Goal: Download file/media

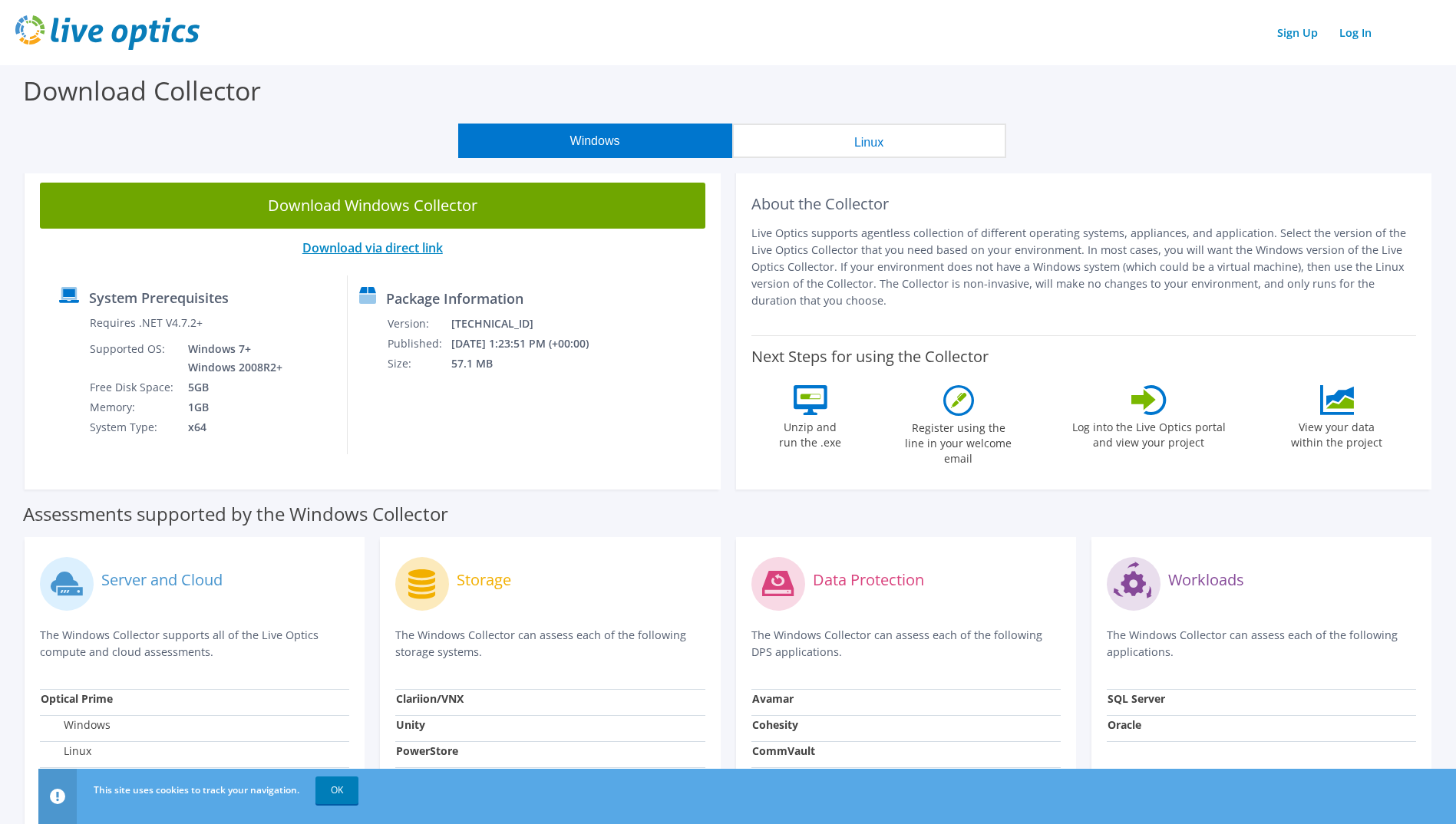
click at [410, 245] on link "Download via direct link" at bounding box center [373, 247] width 141 height 17
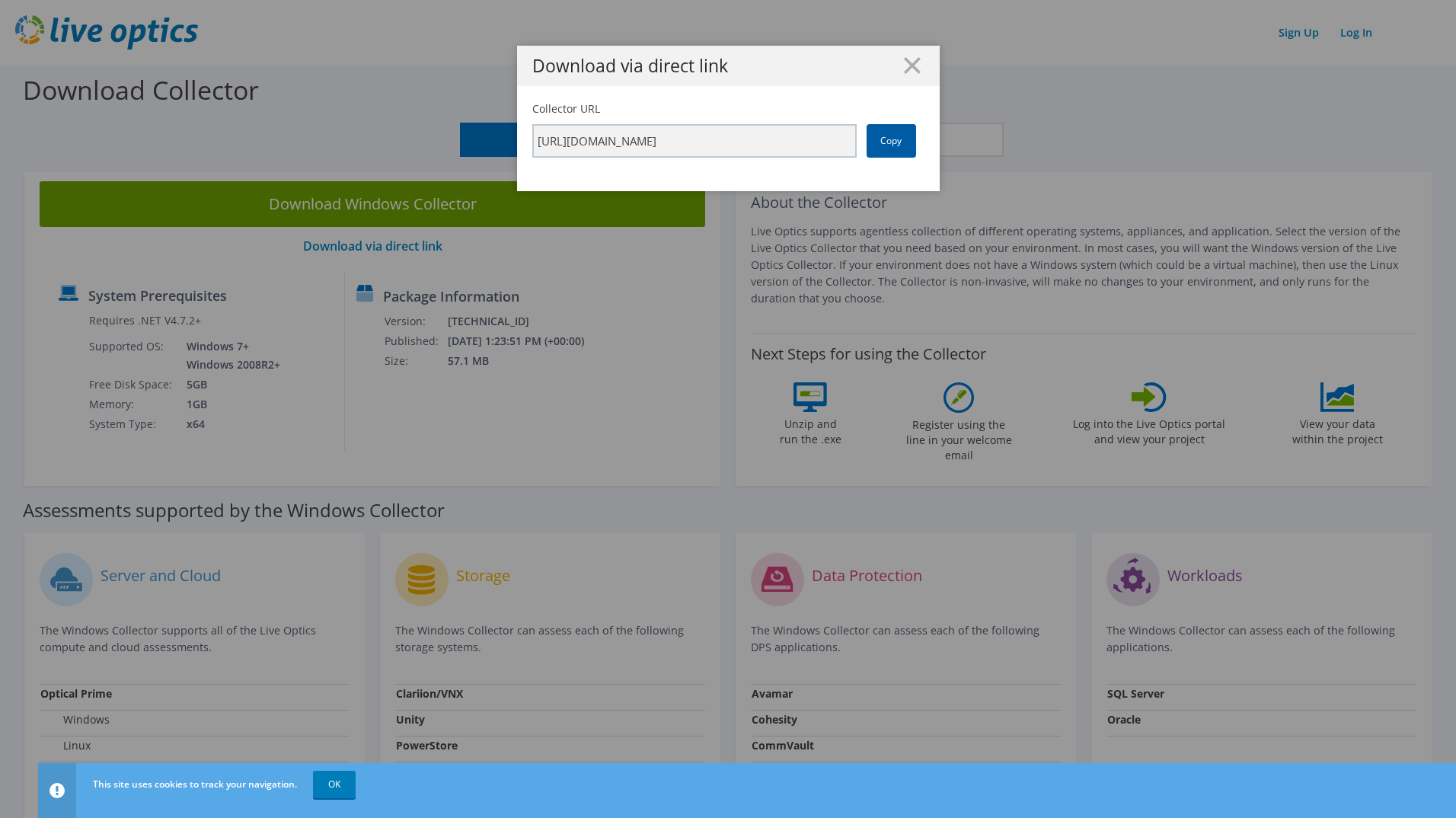
click at [872, 142] on link "Copy" at bounding box center [891, 140] width 49 height 34
click at [875, 137] on link "Copy" at bounding box center [891, 140] width 49 height 34
click at [872, 143] on link "Copy" at bounding box center [891, 140] width 49 height 34
click at [913, 66] on icon at bounding box center [911, 65] width 16 height 16
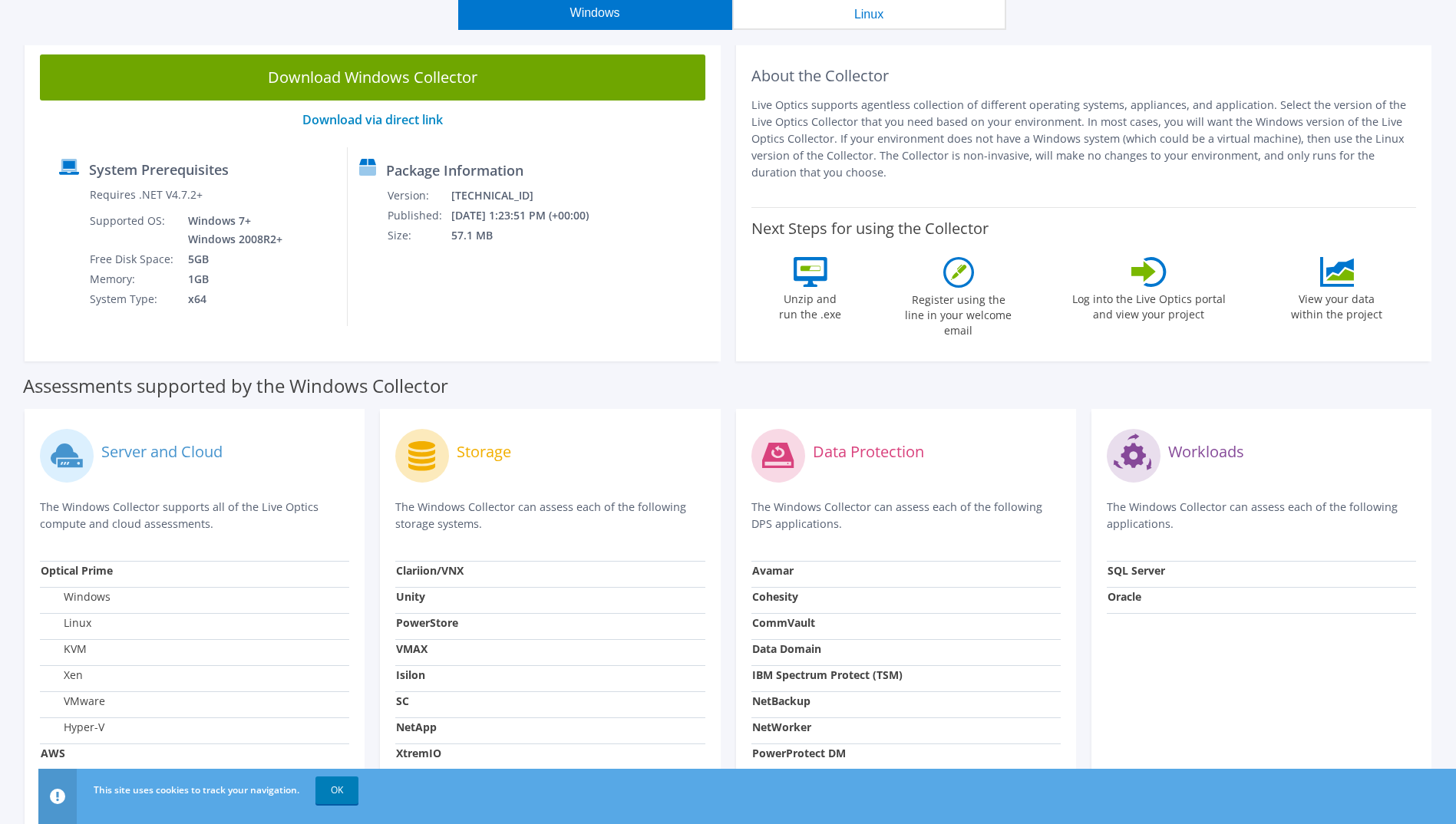
scroll to position [127, 0]
